Goal: Check status: Check status

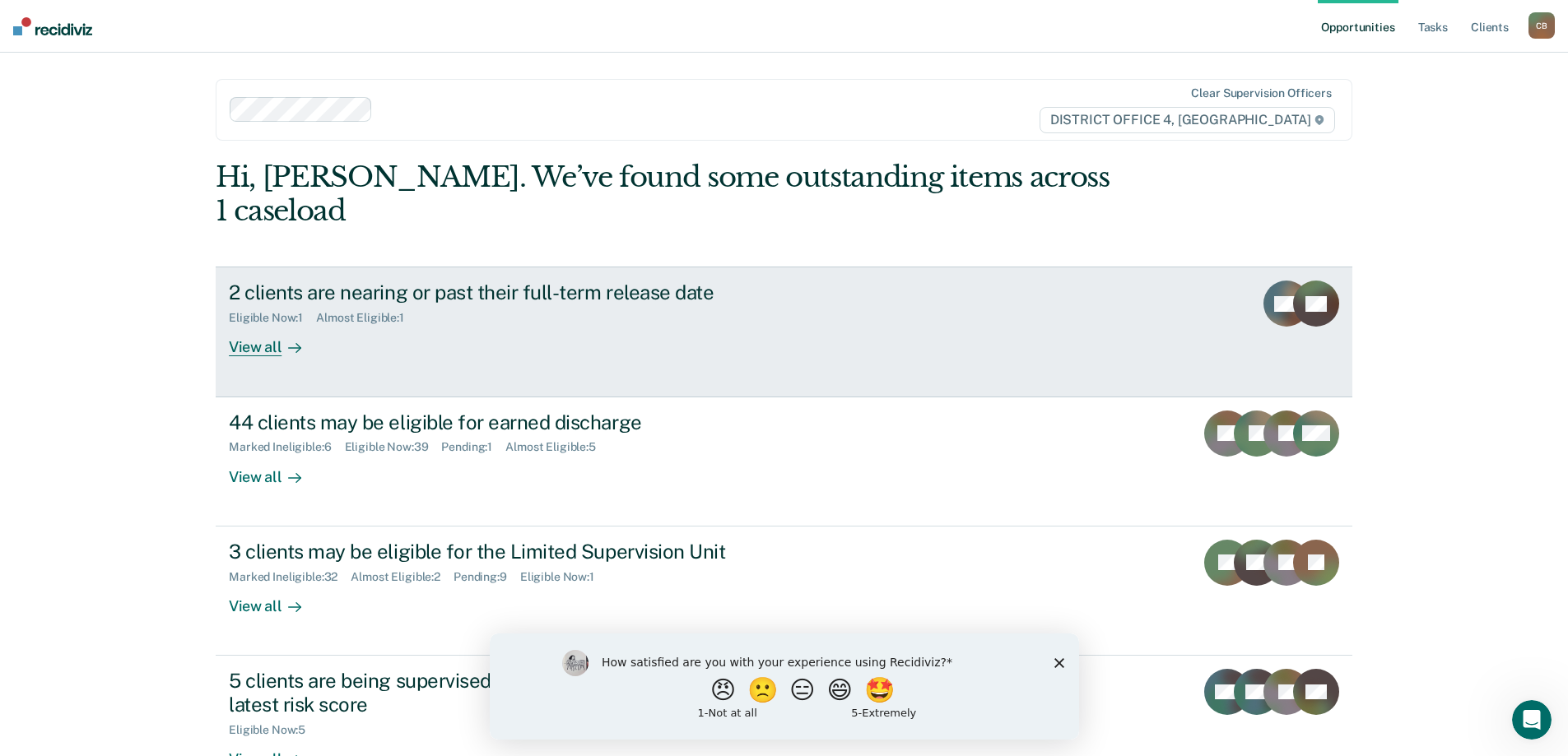
click at [649, 305] on div "2 clients are nearing or past their full-term release date Eligible Now : 1 Alm…" at bounding box center [537, 319] width 617 height 76
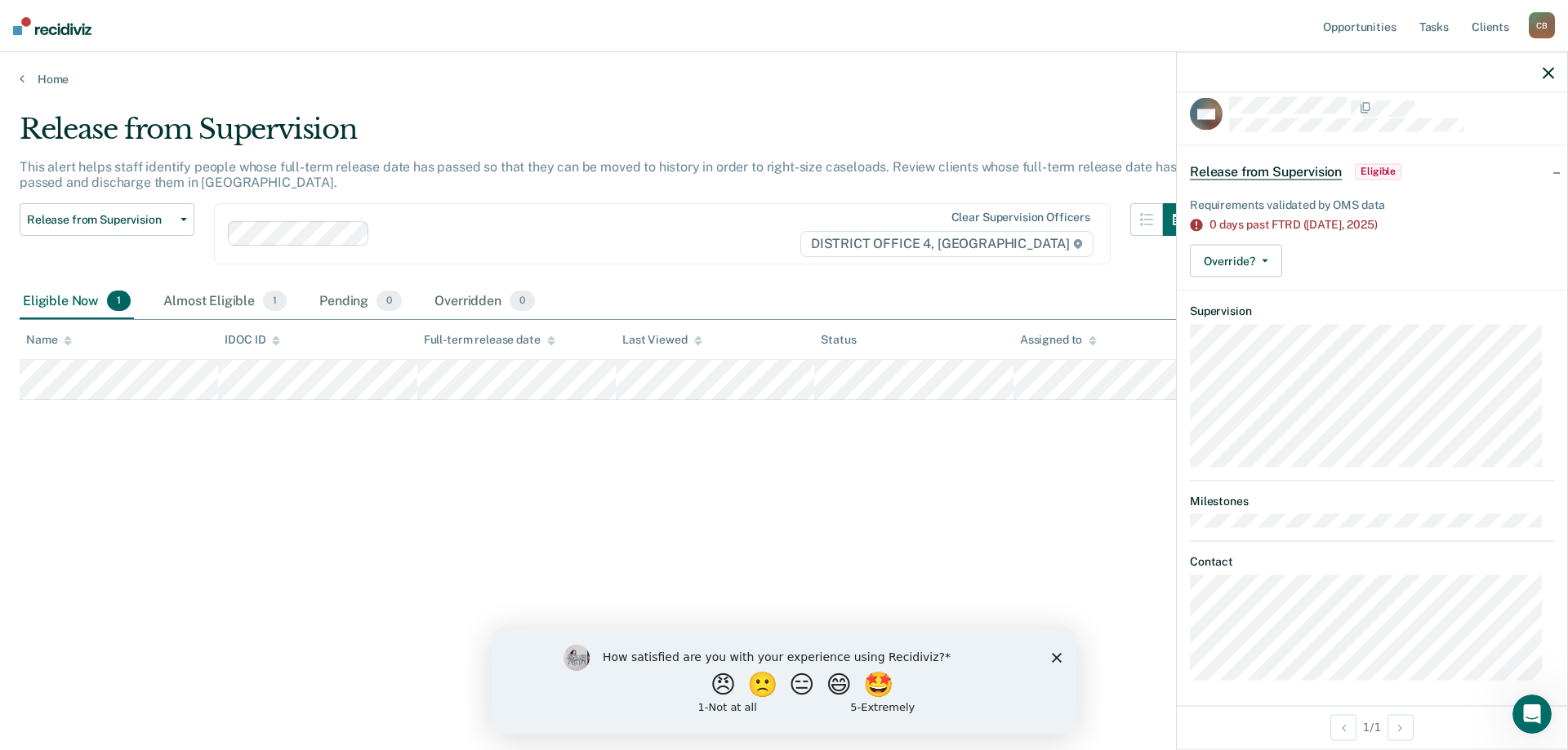
scroll to position [21, 0]
